Goal: Task Accomplishment & Management: Manage account settings

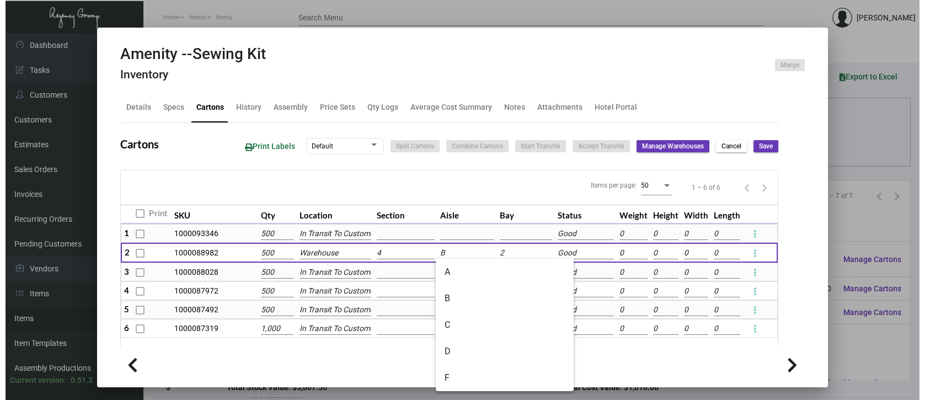
scroll to position [107, 0]
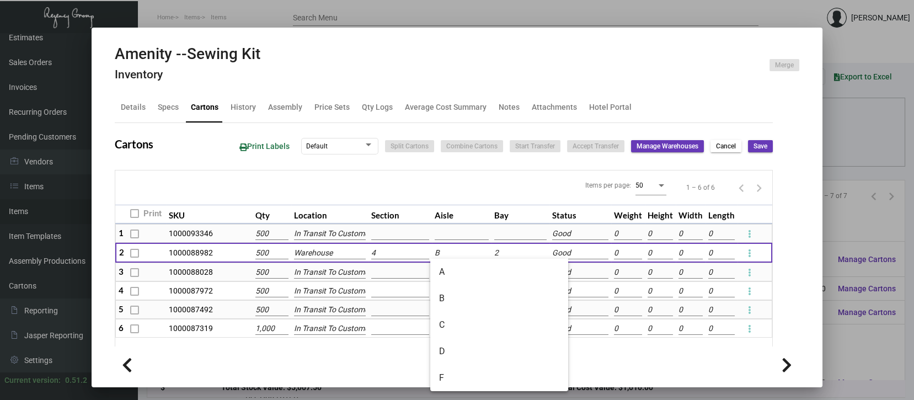
click at [868, 325] on div at bounding box center [457, 200] width 914 height 400
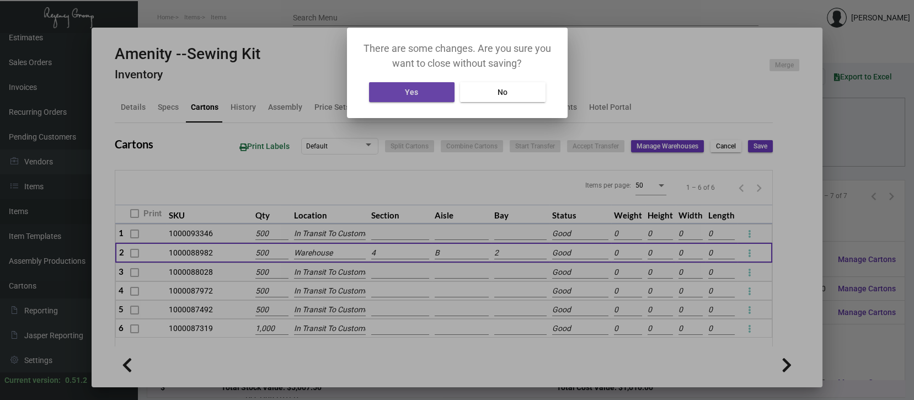
click at [415, 89] on span "Yes" at bounding box center [411, 92] width 13 height 9
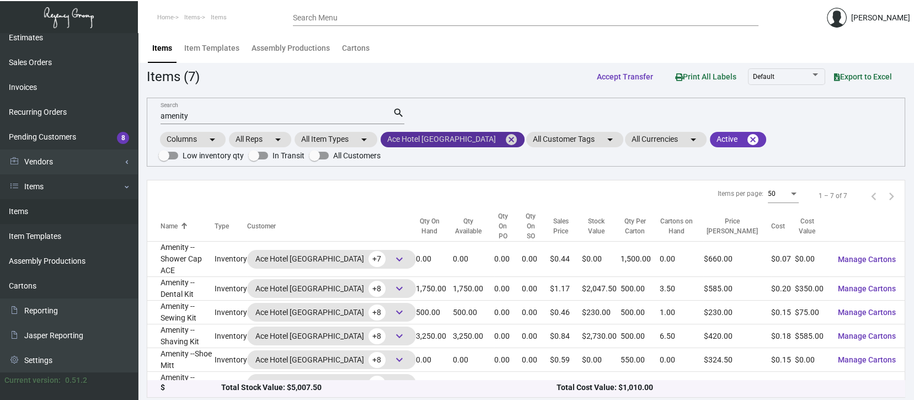
click at [505, 138] on mat-icon "cancel" at bounding box center [511, 139] width 13 height 13
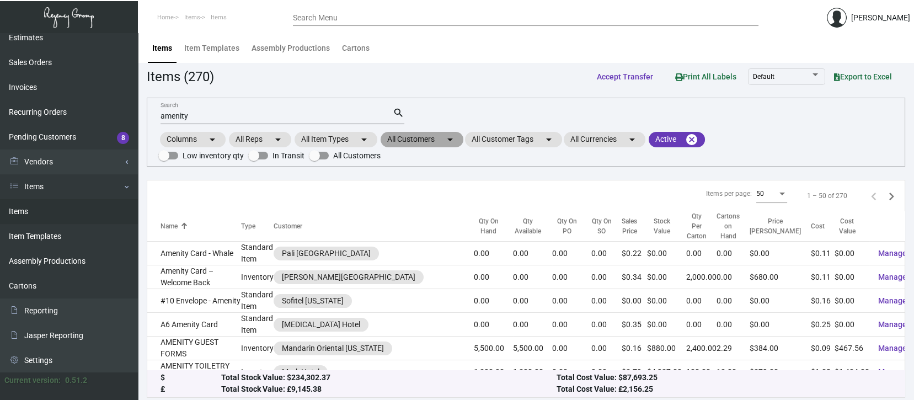
click at [434, 138] on mat-chip "All Customers arrow_drop_down" at bounding box center [422, 139] width 83 height 15
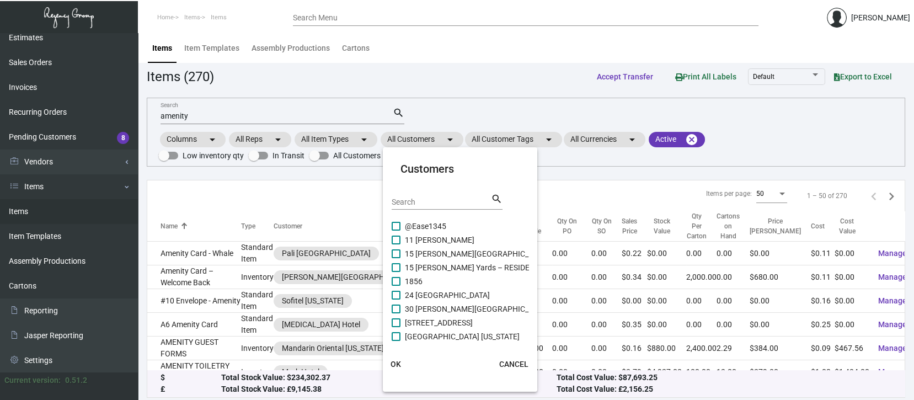
click at [402, 196] on div "Search" at bounding box center [441, 201] width 99 height 17
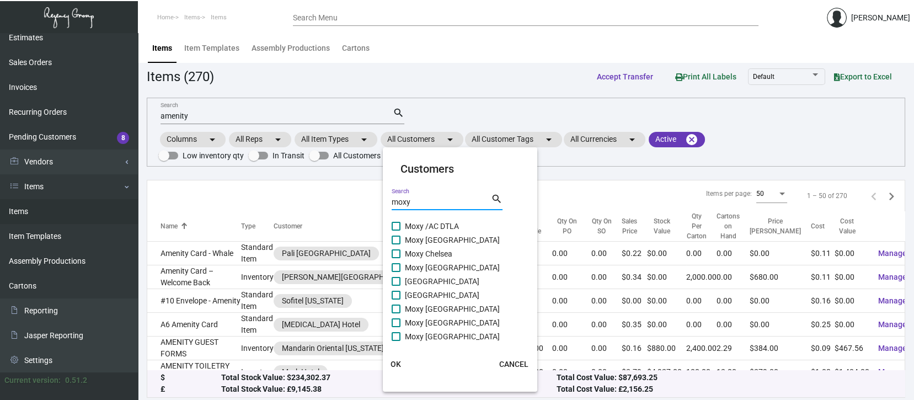
type input "moxy"
click at [397, 306] on span at bounding box center [396, 309] width 9 height 9
click at [396, 313] on input "Moxy [GEOGRAPHIC_DATA]" at bounding box center [396, 313] width 1 height 1
checkbox input "true"
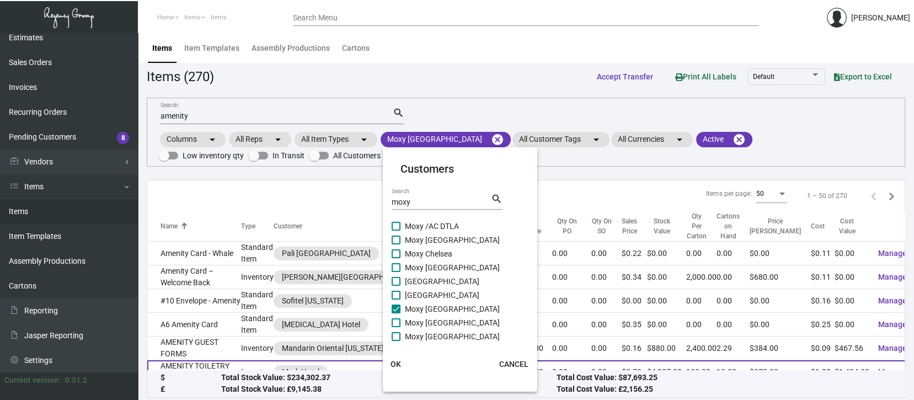
click at [396, 362] on span "OK" at bounding box center [396, 364] width 10 height 9
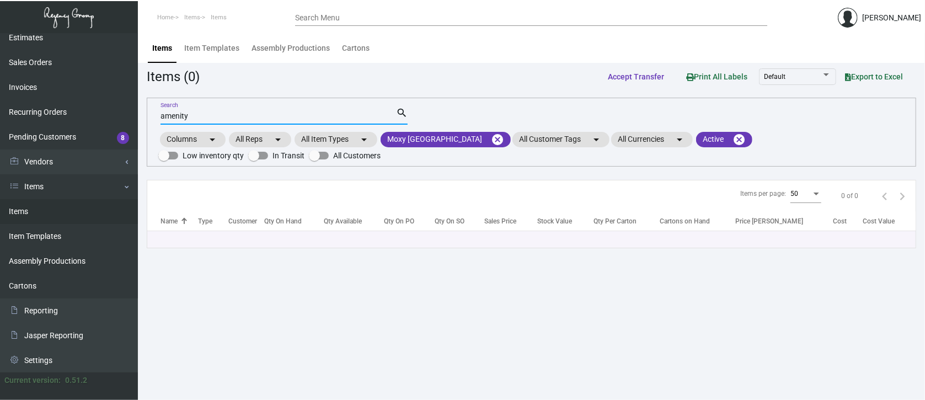
click at [195, 114] on input "amenity" at bounding box center [279, 116] width 236 height 9
type input "a"
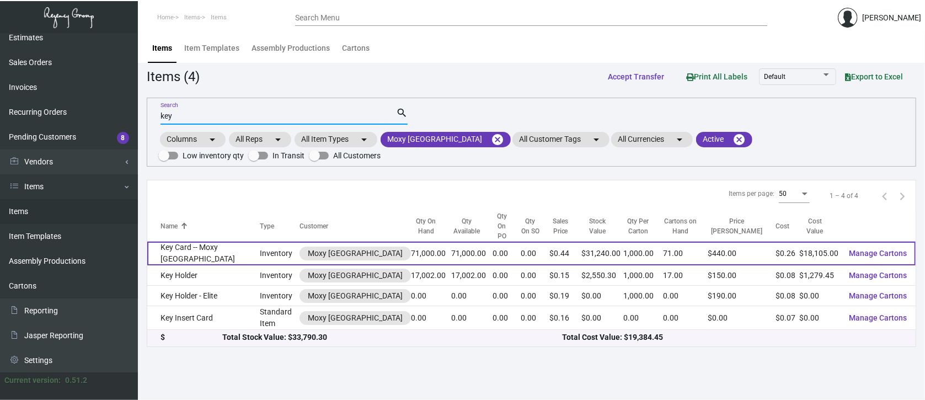
type input "key"
click at [884, 249] on span "Manage Cartons" at bounding box center [878, 253] width 58 height 9
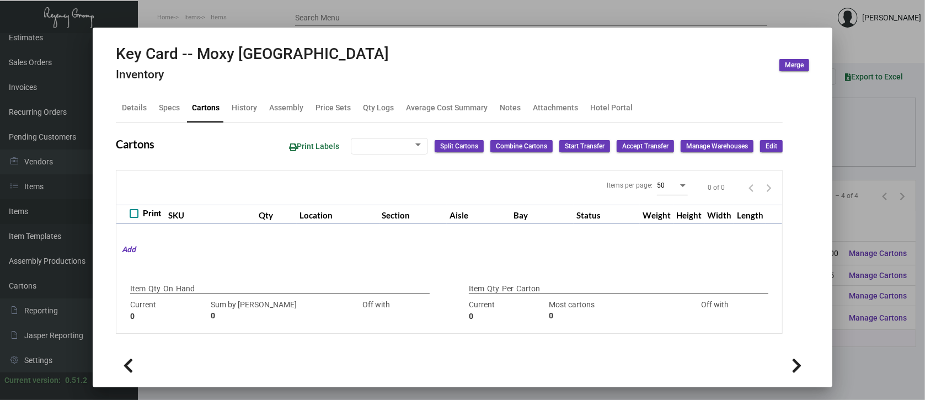
type input "71,000"
type input "44000"
type input "+27000"
type input "1,000"
type input "1000"
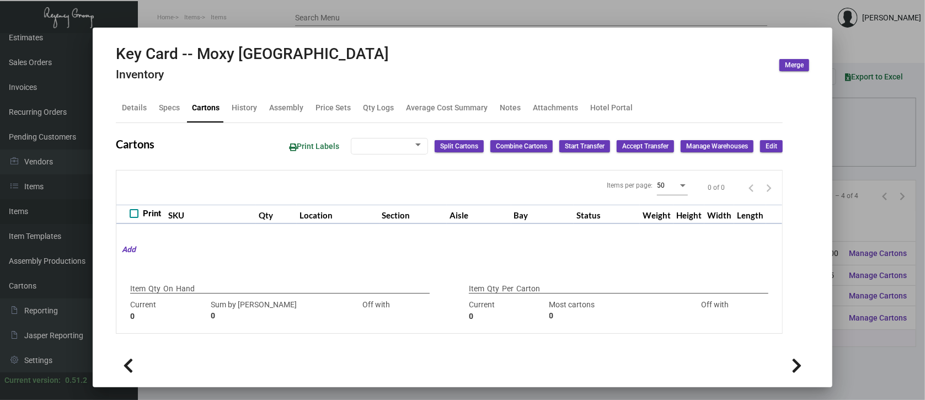
type input "0"
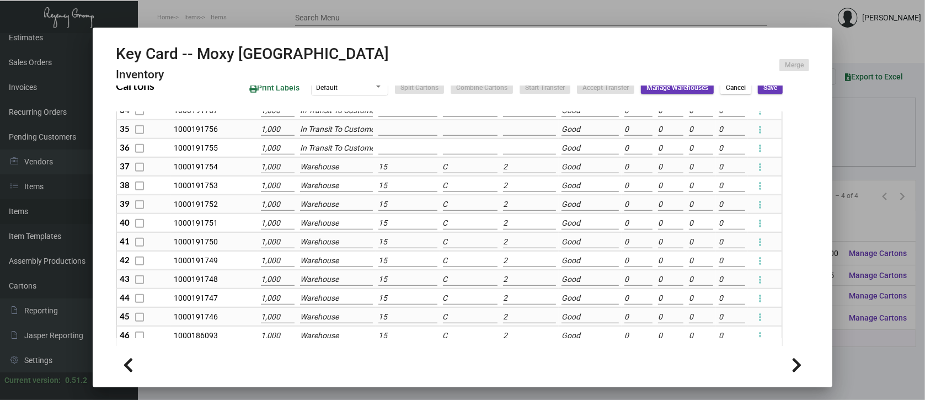
scroll to position [547, 0]
